Goal: Navigation & Orientation: Find specific page/section

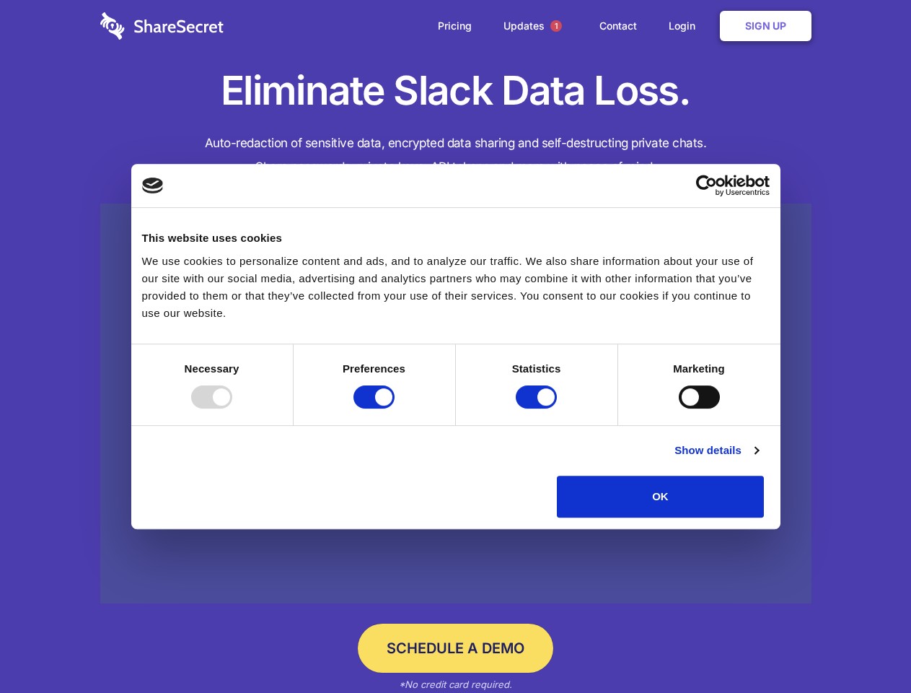
click at [232, 408] on div at bounding box center [211, 396] width 41 height 23
click at [395, 408] on input "Preferences" at bounding box center [374, 396] width 41 height 23
checkbox input "false"
click at [538, 408] on input "Statistics" at bounding box center [536, 396] width 41 height 23
checkbox input "false"
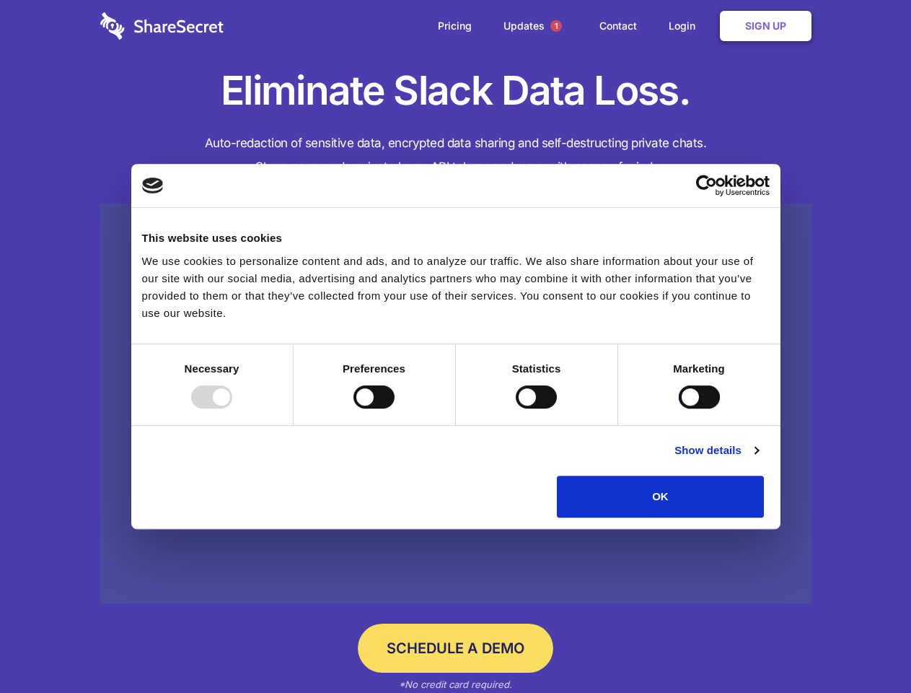
click at [679, 408] on input "Marketing" at bounding box center [699, 396] width 41 height 23
checkbox input "true"
click at [758, 459] on link "Show details" at bounding box center [717, 450] width 84 height 17
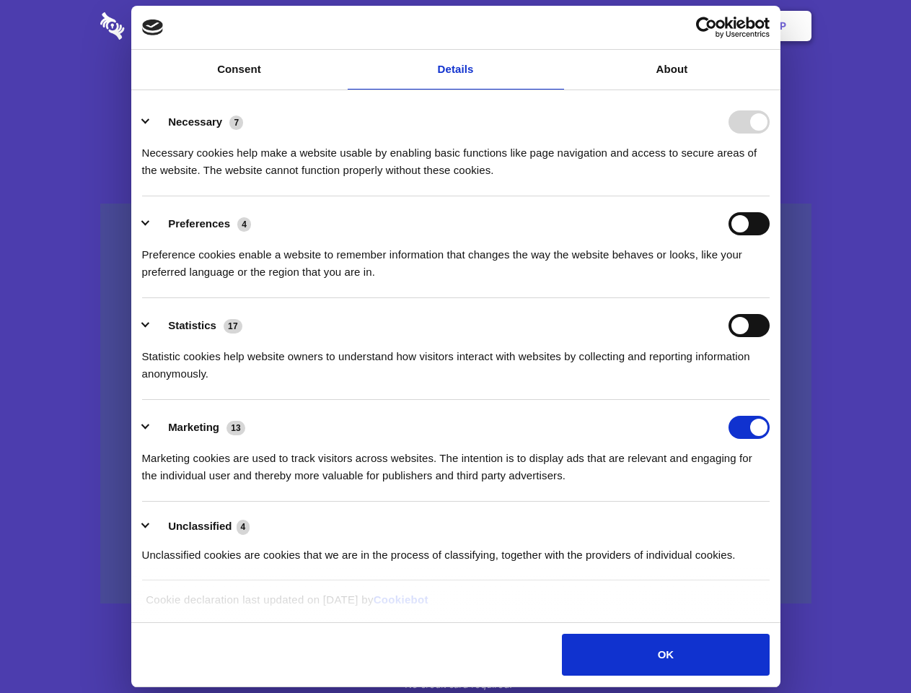
click at [770, 196] on li "Necessary 7 Necessary cookies help make a website usable by enabling basic func…" at bounding box center [456, 146] width 628 height 102
click at [556, 26] on span "1" at bounding box center [557, 26] width 12 height 12
